Goal: Task Accomplishment & Management: Complete application form

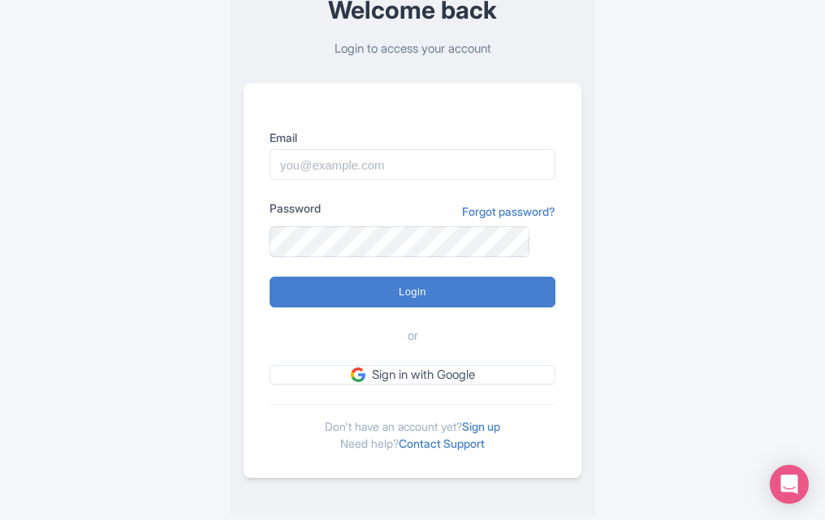
scroll to position [114, 0]
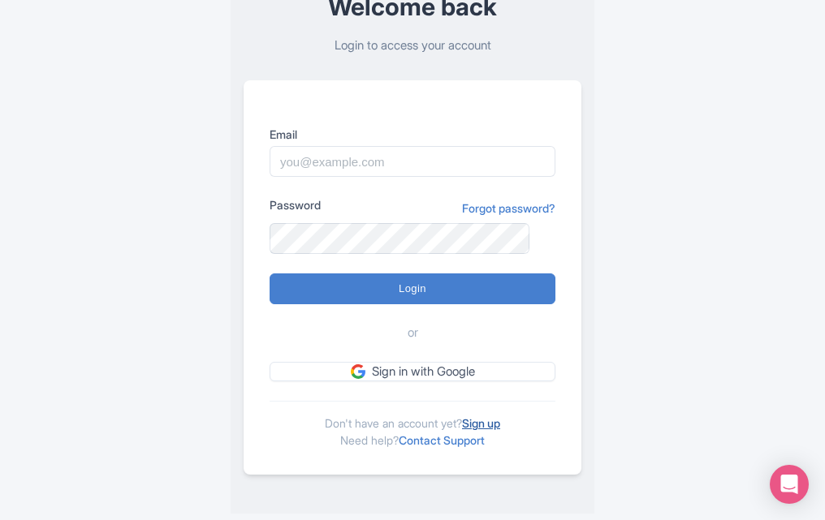
click at [477, 423] on link "Sign up" at bounding box center [481, 423] width 38 height 14
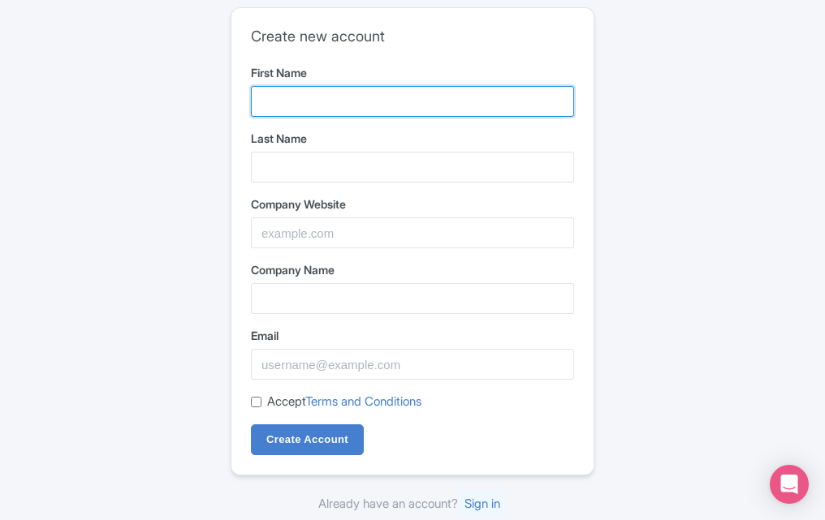
click at [348, 104] on input "First Name" at bounding box center [412, 101] width 323 height 31
type input "Reddy"
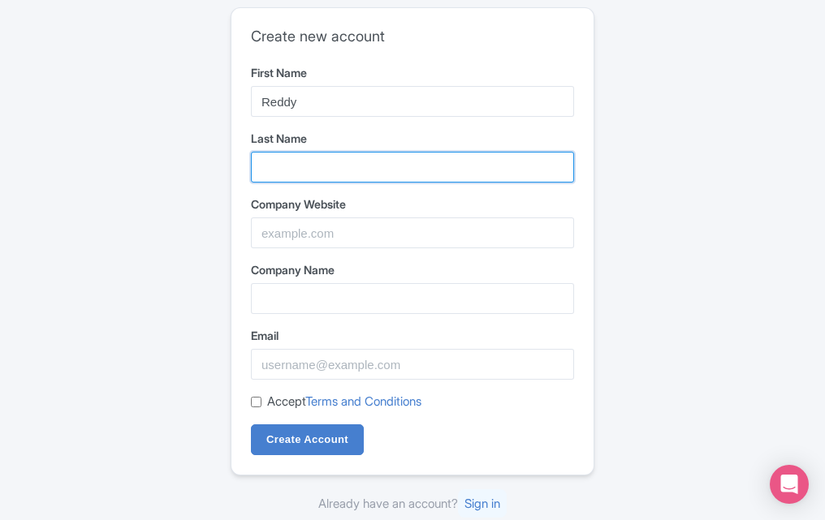
click at [363, 153] on input "Last Name" at bounding box center [412, 167] width 323 height 31
type input "[PERSON_NAME]"
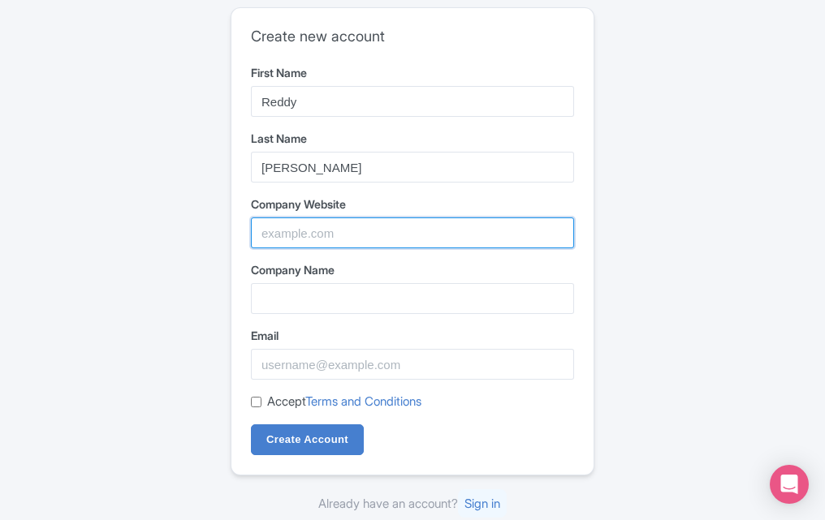
click at [387, 234] on input "Company Website" at bounding box center [412, 233] width 323 height 31
paste input "https://reddyanna-id.com/"
type input "https://reddyanna-id.com/"
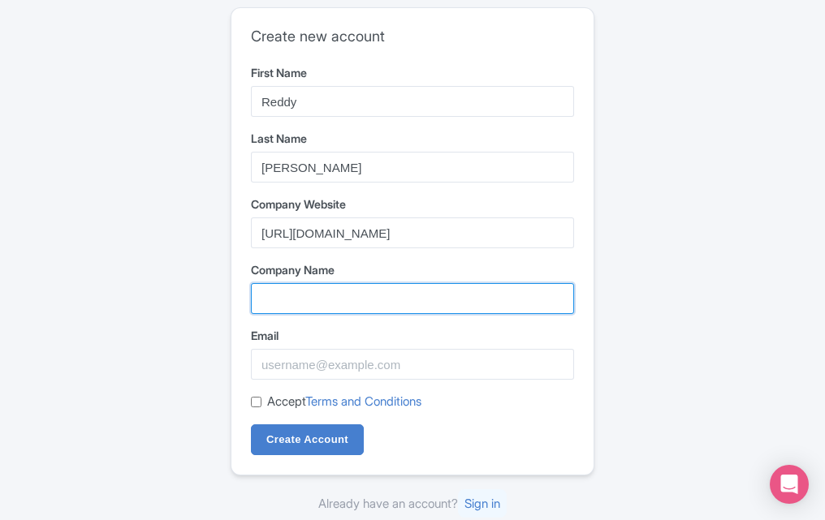
click at [381, 294] on input "Company Name" at bounding box center [412, 298] width 323 height 31
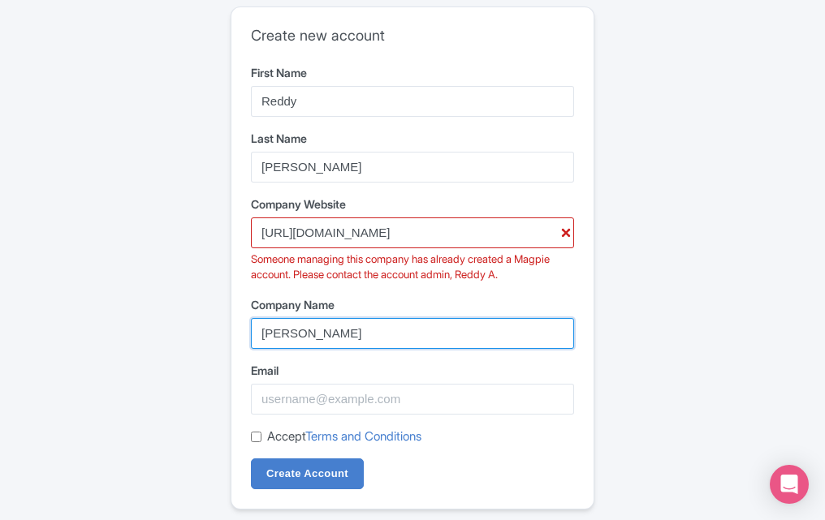
type input "Reddy Anna"
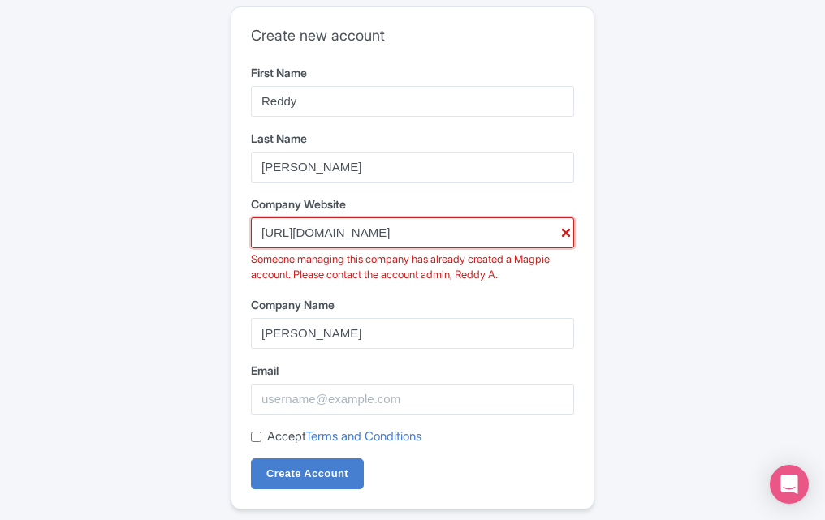
drag, startPoint x: 441, startPoint y: 240, endPoint x: 164, endPoint y: 278, distance: 279.4
click at [164, 278] on div "Create new account First Name Reddy Last Name Anna Company Website https://redd…" at bounding box center [412, 277] width 805 height 554
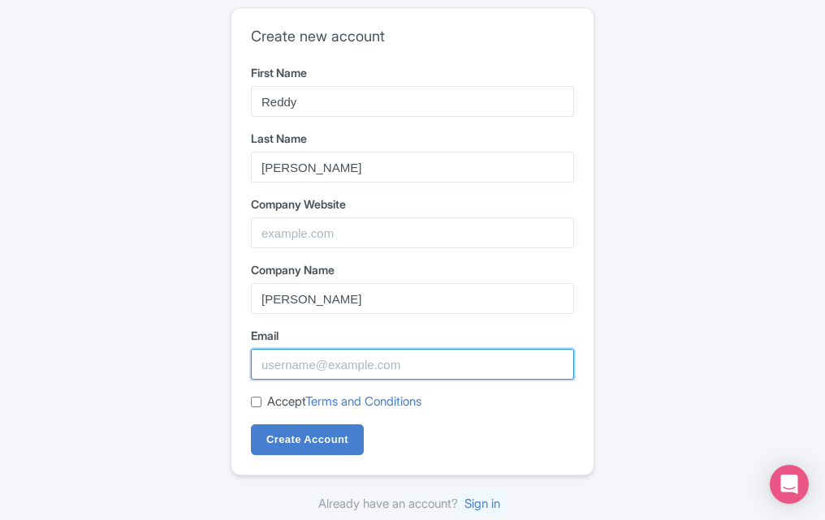
click at [274, 355] on input "Email" at bounding box center [412, 364] width 323 height 31
paste input "[EMAIL_ADDRESS][DOMAIN_NAME]"
type input "[EMAIL_ADDRESS][DOMAIN_NAME]"
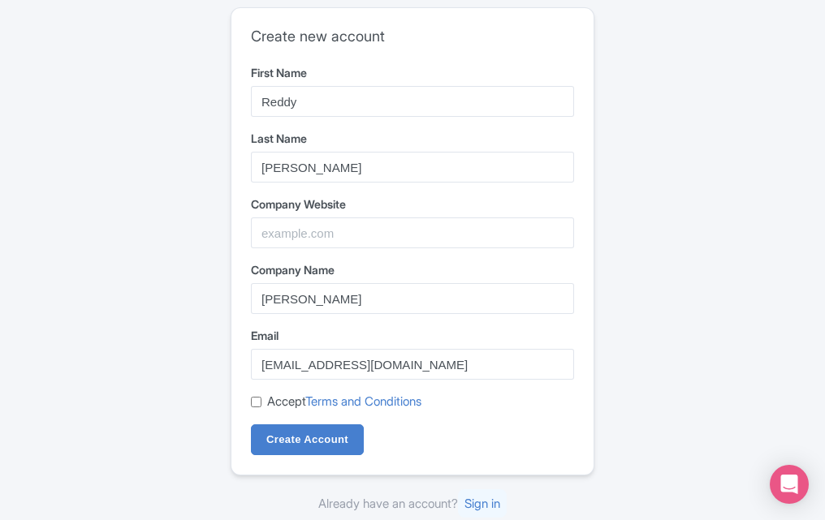
click at [252, 407] on input "Accept Terms and Conditions" at bounding box center [256, 402] width 11 height 11
checkbox input "true"
click at [291, 434] on input "Create Account" at bounding box center [307, 439] width 113 height 31
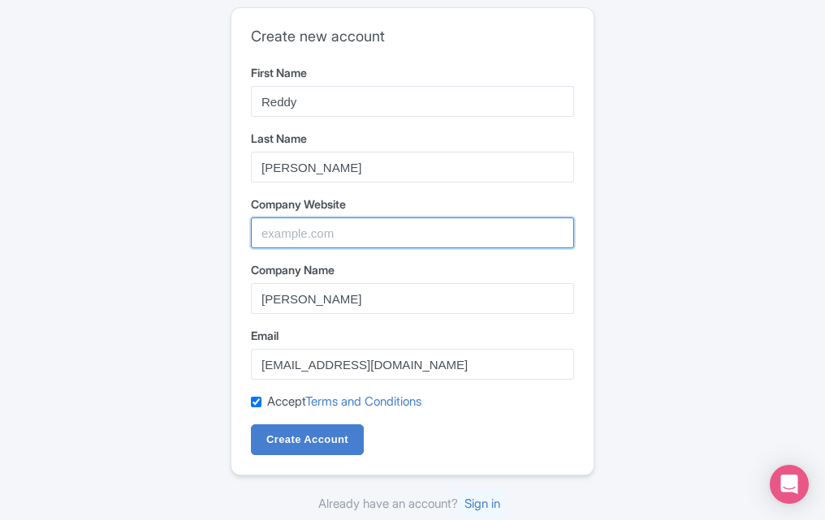
click at [345, 226] on input "Company Website" at bounding box center [412, 233] width 323 height 31
type input "reddyanna-id.com"
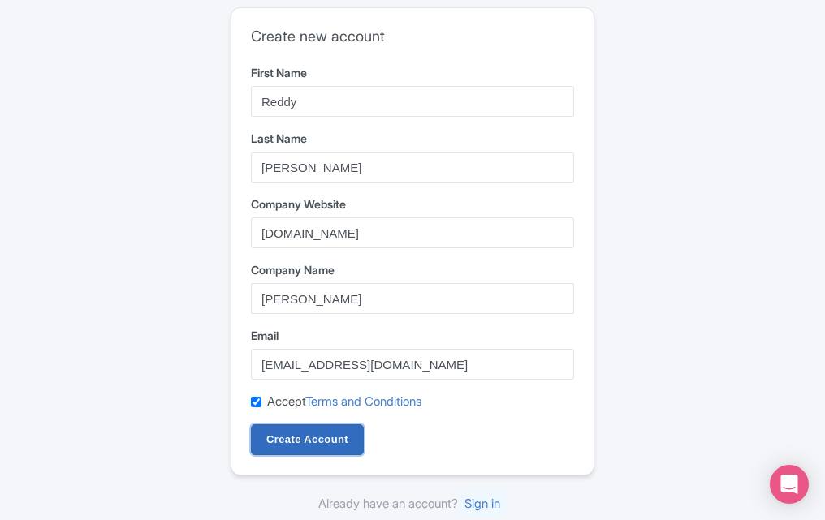
click at [298, 441] on input "Create Account" at bounding box center [307, 439] width 113 height 31
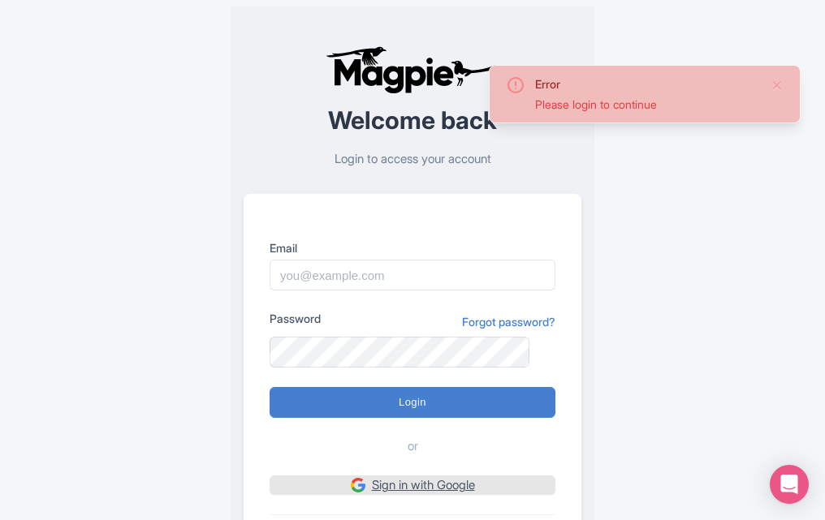
click at [353, 488] on img at bounding box center [358, 485] width 15 height 15
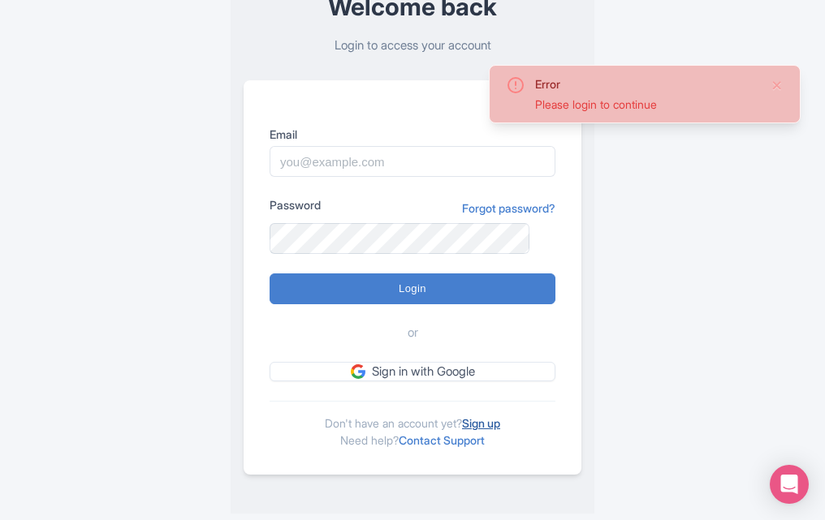
click at [474, 420] on link "Sign up" at bounding box center [481, 423] width 38 height 14
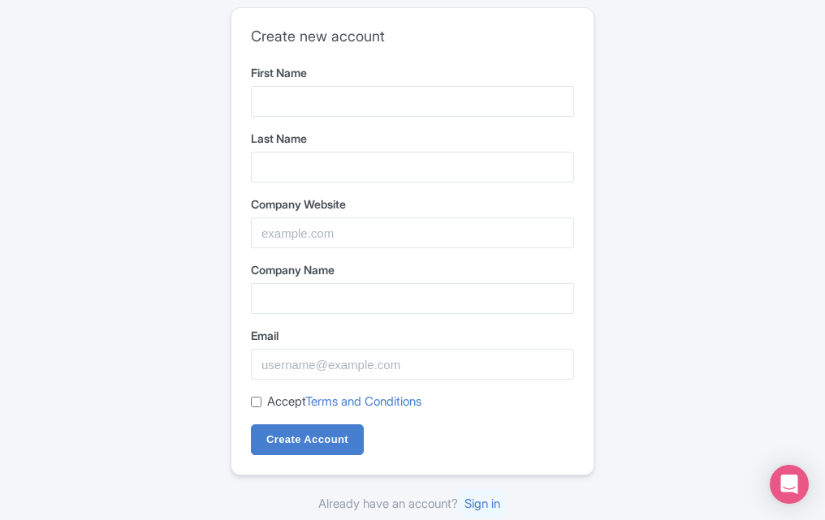
click at [339, 127] on form "First Name Last Name Company Website Company Name Email Accept Terms and Condit…" at bounding box center [412, 259] width 323 height 391
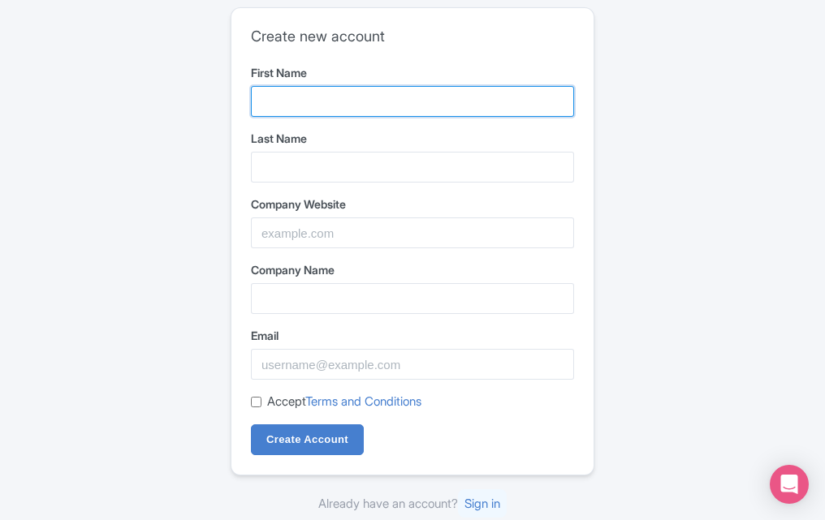
click at [347, 112] on input "First Name" at bounding box center [412, 101] width 323 height 31
type input "Reddy"
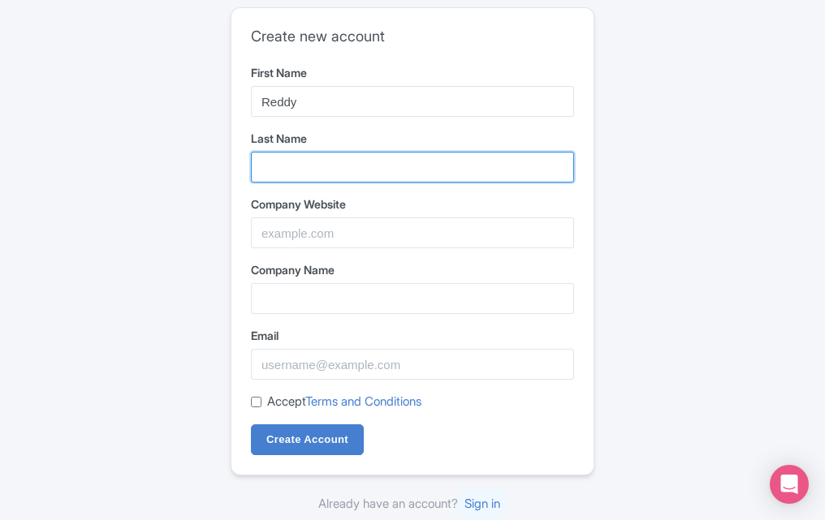
click at [368, 157] on input "Last Name" at bounding box center [412, 167] width 323 height 31
type input "Anna"
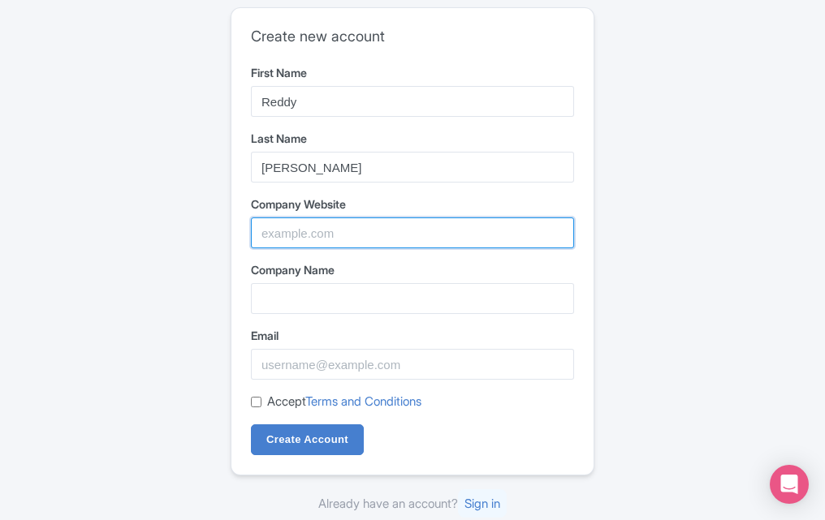
click at [370, 244] on input "Company Website" at bounding box center [412, 233] width 323 height 31
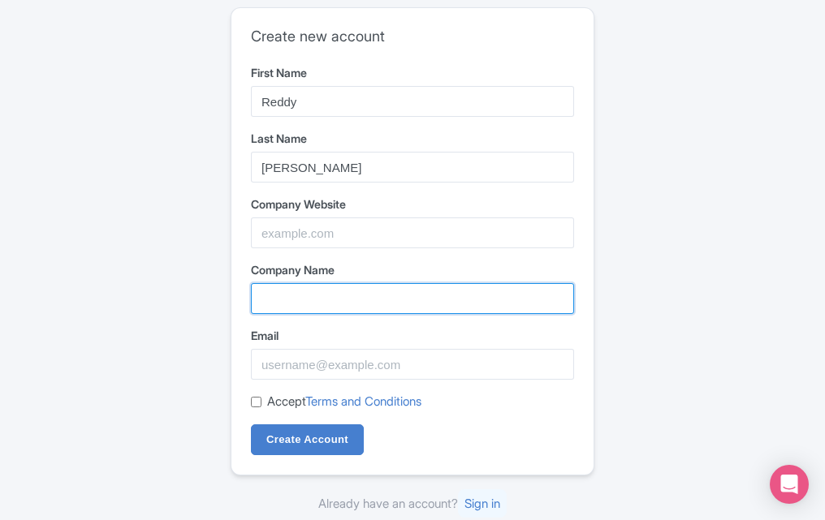
click at [286, 299] on input "Company Name" at bounding box center [412, 298] width 323 height 31
type input "Reddy Anna"
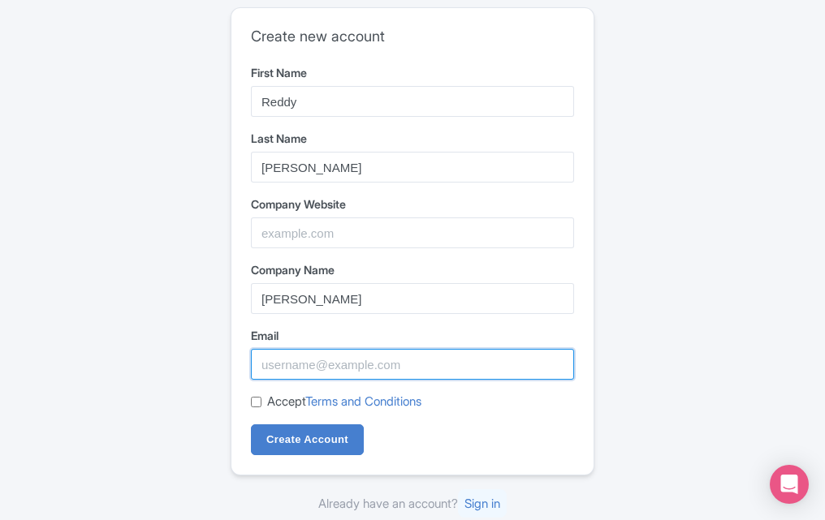
click at [362, 364] on input "Email" at bounding box center [412, 364] width 323 height 31
type input "reddyanna292@gmail.com"
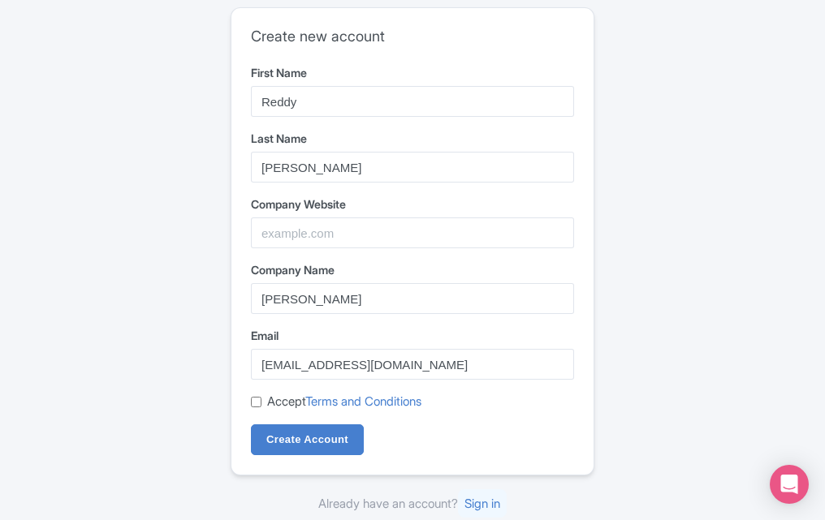
click at [301, 402] on label "Accept Terms and Conditions" at bounding box center [344, 402] width 154 height 19
click at [261, 402] on input "Accept Terms and Conditions" at bounding box center [256, 402] width 11 height 11
checkbox input "true"
click at [306, 435] on input "Create Account" at bounding box center [307, 439] width 113 height 31
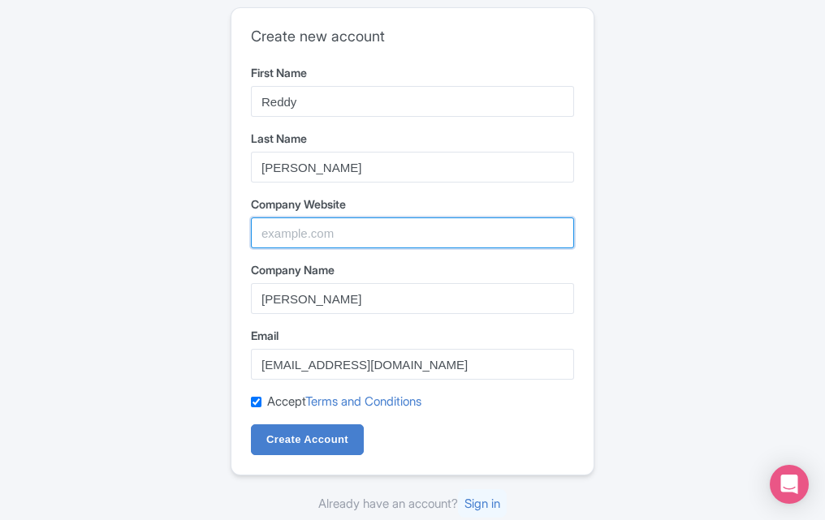
click at [290, 240] on input "Company Website" at bounding box center [412, 233] width 323 height 31
type input "[DOMAIN_NAME]"
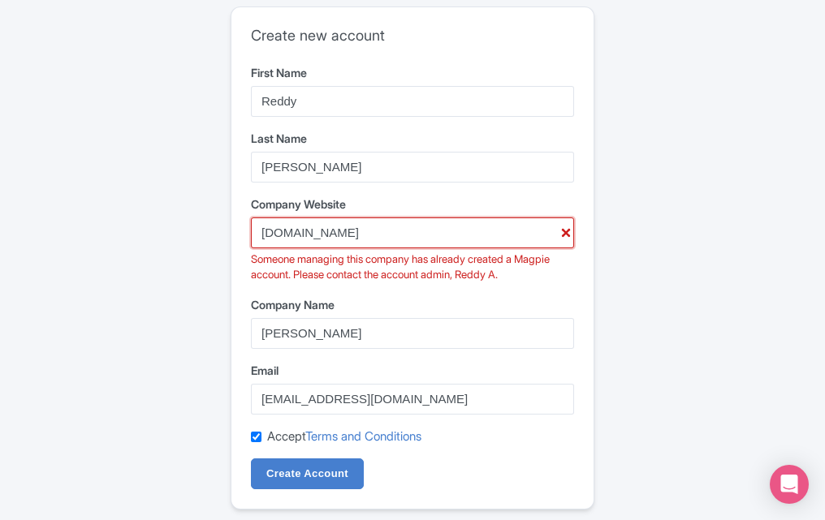
drag, startPoint x: 405, startPoint y: 241, endPoint x: 64, endPoint y: 330, distance: 352.4
click at [64, 330] on div "Create new account First Name Reddy Last Name Anna Company Website reddyanna-id…" at bounding box center [412, 277] width 805 height 554
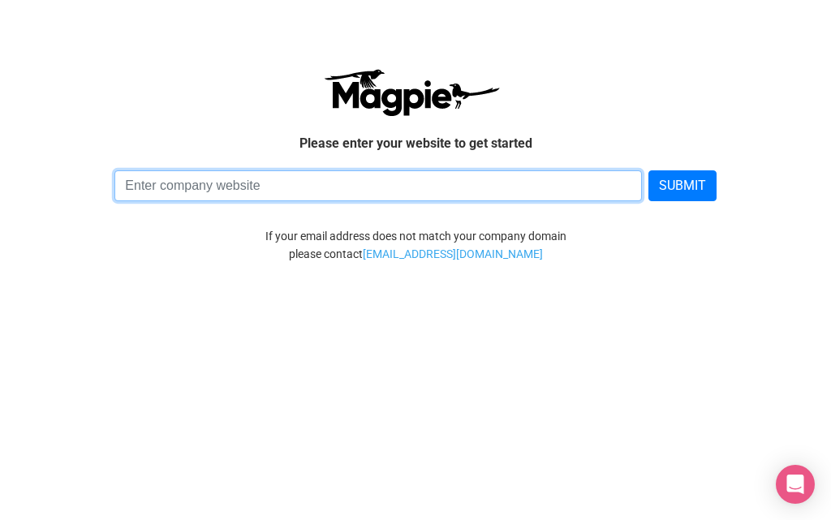
click at [317, 195] on input at bounding box center [377, 185] width 527 height 31
paste input "[EMAIL_ADDRESS][DOMAIN_NAME]"
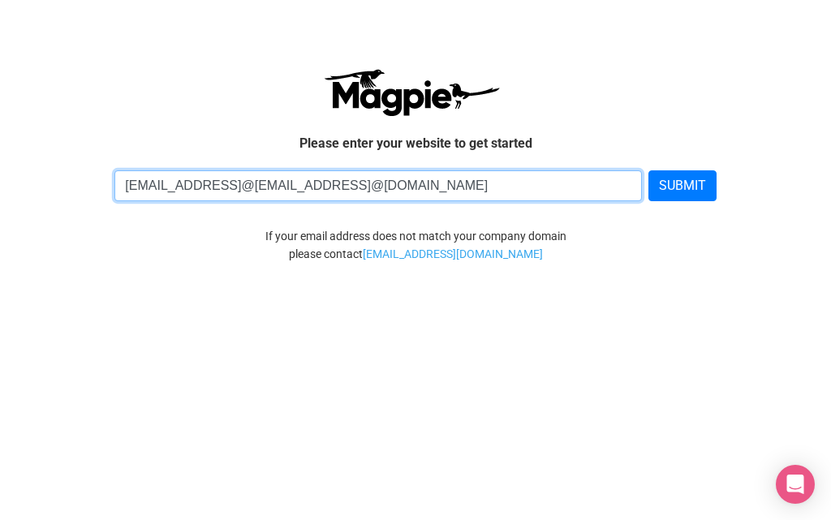
paste input "[EMAIL_ADDRESS][DOMAIN_NAME]"
type input "[EMAIL_ADDRESS][DOMAIN_NAME]"
paste input "[URL][DOMAIN_NAME]"
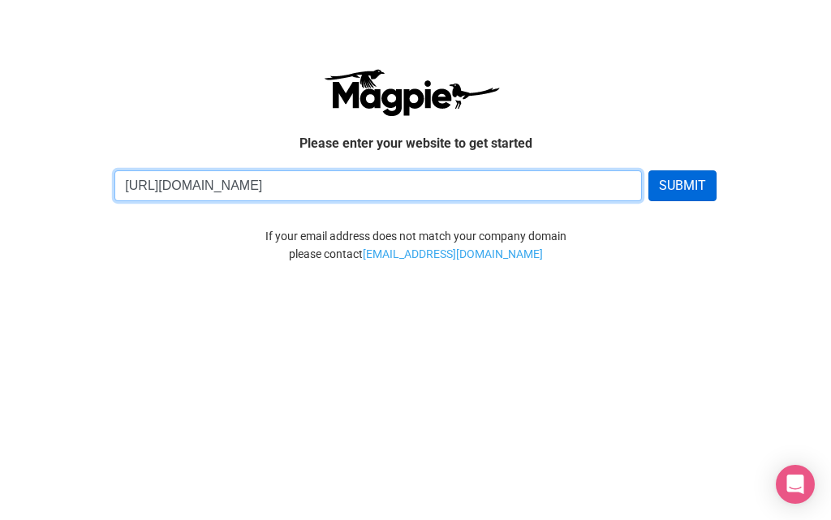
type input "[URL][DOMAIN_NAME]"
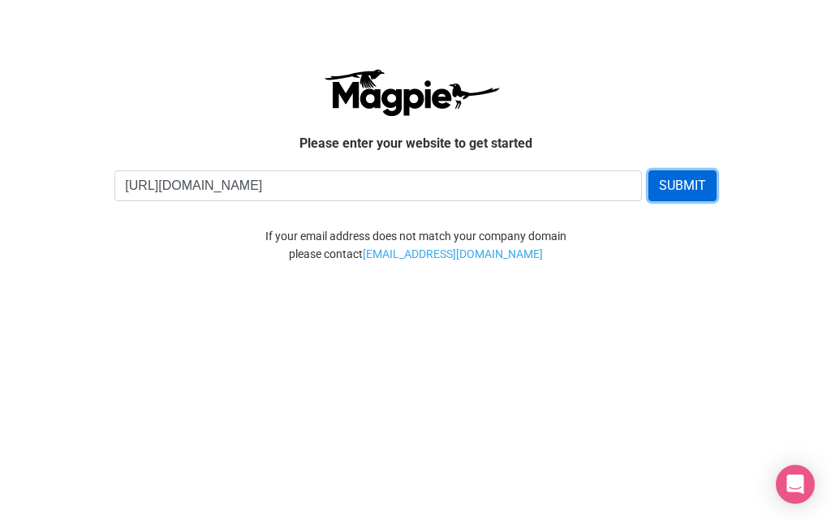
click at [656, 187] on button "SUBMIT" at bounding box center [682, 185] width 68 height 31
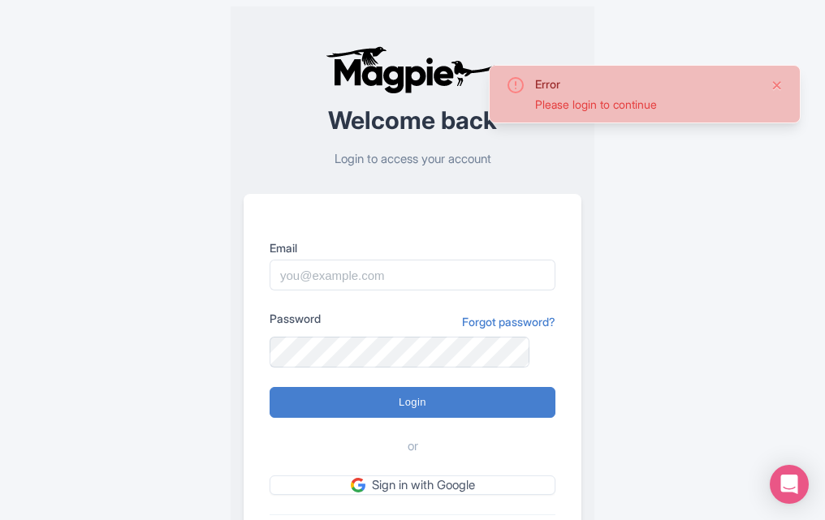
click at [779, 85] on button "Close" at bounding box center [776, 84] width 13 height 19
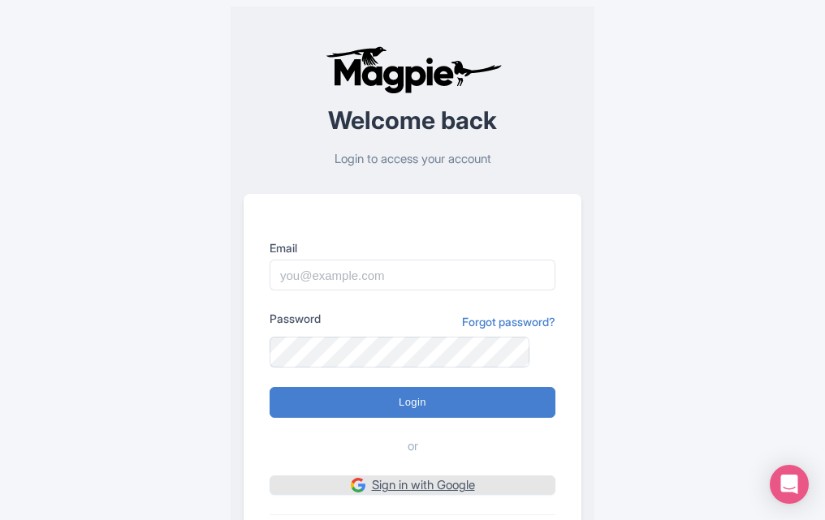
click at [459, 486] on link "Sign in with Google" at bounding box center [412, 486] width 286 height 20
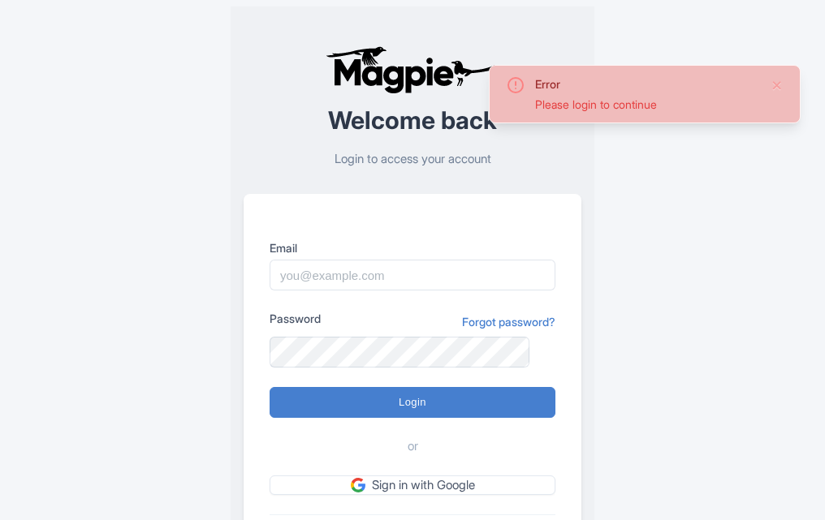
scroll to position [114, 0]
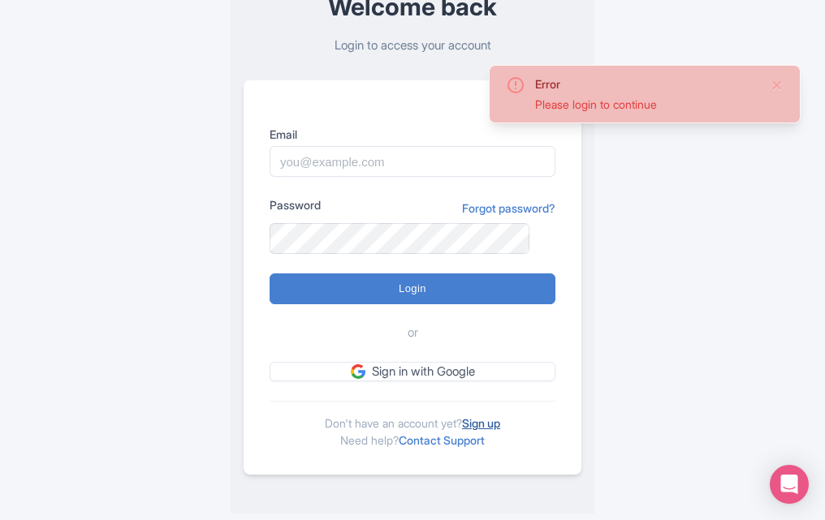
click at [493, 428] on link "Sign up" at bounding box center [481, 423] width 38 height 14
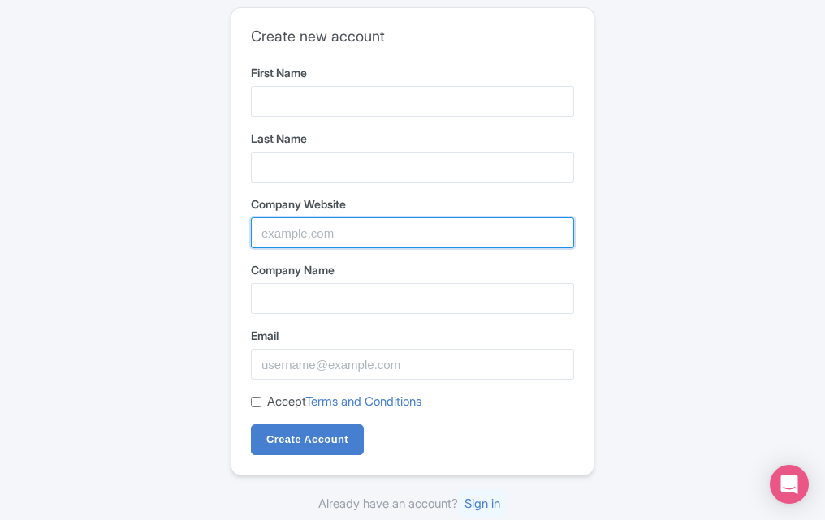
click at [320, 243] on input "Company Website" at bounding box center [412, 233] width 323 height 31
type input "[DOMAIN_NAME]"
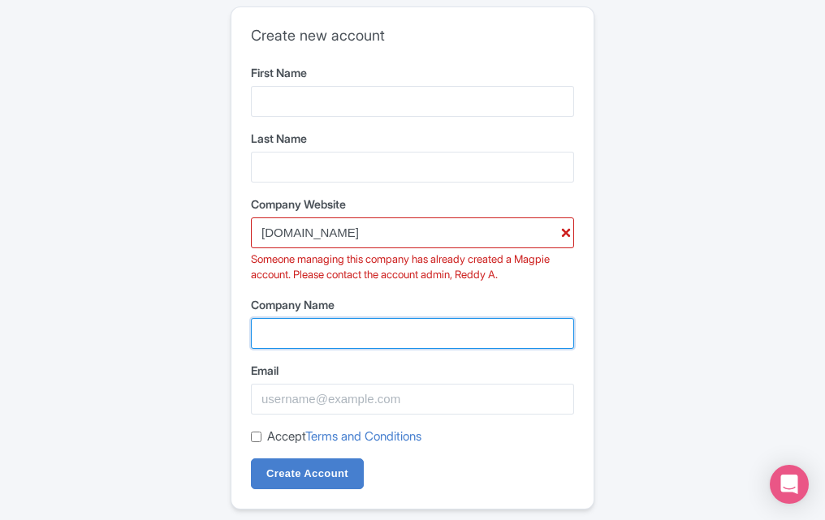
click at [351, 298] on div "Company Name" at bounding box center [412, 322] width 323 height 53
